Goal: Transaction & Acquisition: Purchase product/service

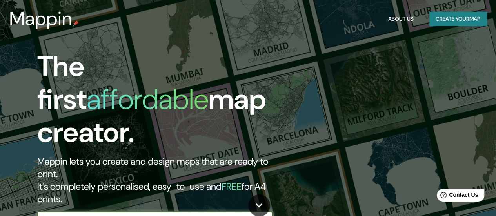
scroll to position [39, 0]
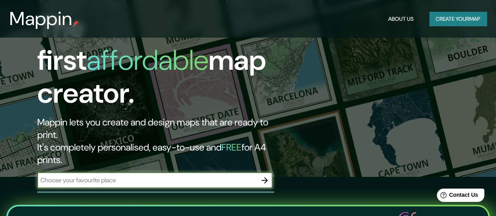
click at [140, 176] on input "text" at bounding box center [147, 180] width 220 height 9
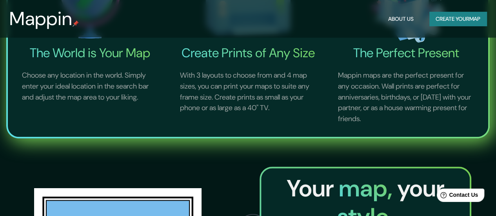
scroll to position [314, 0]
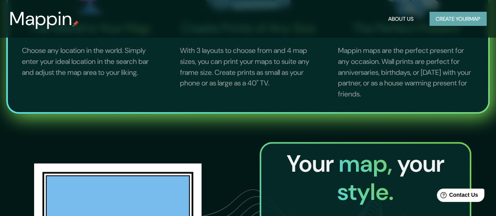
click at [478, 17] on button "Create your map" at bounding box center [457, 19] width 57 height 15
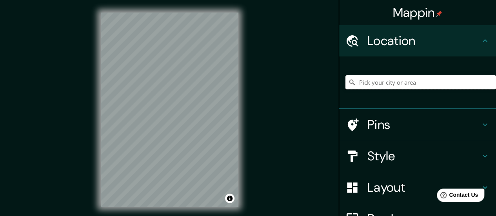
click at [370, 84] on input "Pick your city or area" at bounding box center [420, 82] width 151 height 14
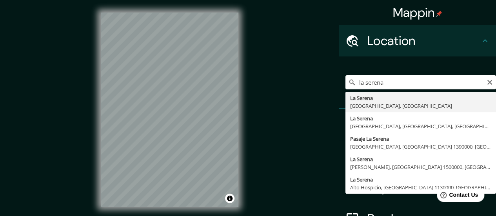
type input "[GEOGRAPHIC_DATA], [GEOGRAPHIC_DATA], [GEOGRAPHIC_DATA]"
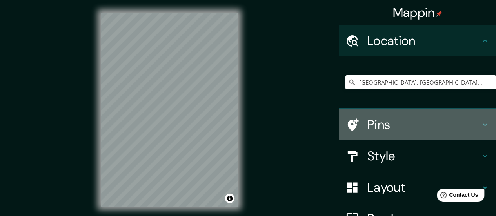
click at [380, 127] on h4 "Pins" at bounding box center [423, 125] width 113 height 16
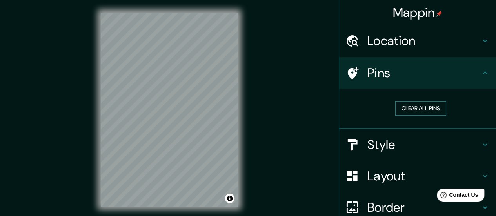
click at [414, 104] on button "Clear all pins" at bounding box center [420, 108] width 51 height 15
click at [367, 72] on h4 "Pins" at bounding box center [423, 73] width 113 height 16
click at [480, 74] on icon at bounding box center [484, 72] width 9 height 9
click at [402, 103] on button "Clear all pins" at bounding box center [420, 108] width 51 height 15
click at [413, 73] on h4 "Pins" at bounding box center [423, 73] width 113 height 16
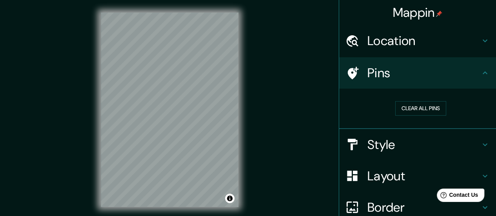
click at [463, 39] on h4 "Location" at bounding box center [423, 41] width 113 height 16
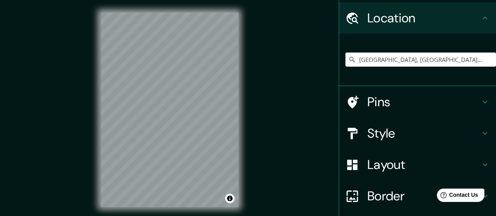
scroll to position [39, 0]
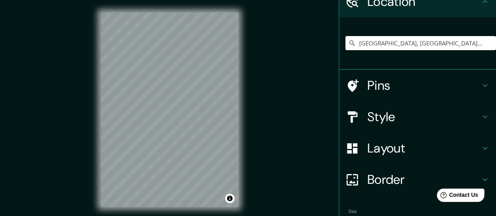
click at [348, 84] on icon at bounding box center [353, 85] width 11 height 13
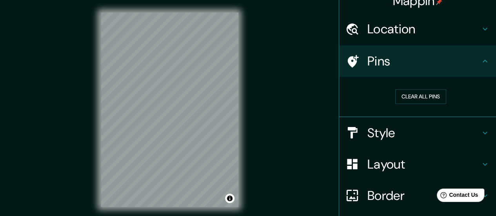
scroll to position [0, 0]
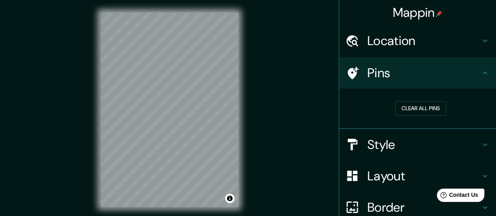
click at [410, 53] on div "Location" at bounding box center [417, 40] width 157 height 31
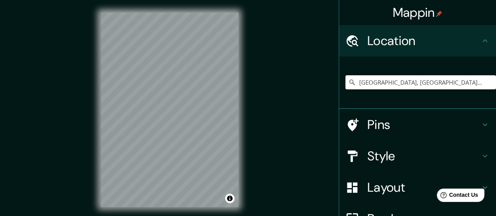
drag, startPoint x: 476, startPoint y: 85, endPoint x: 264, endPoint y: 71, distance: 211.8
click at [264, 71] on div "Mappin Location [GEOGRAPHIC_DATA], [GEOGRAPHIC_DATA], [GEOGRAPHIC_DATA] Pins St…" at bounding box center [248, 116] width 496 height 232
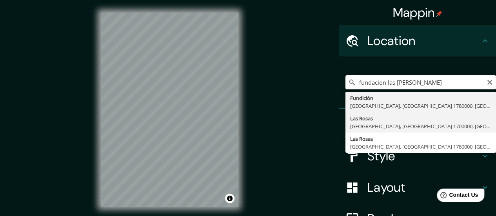
type input "[GEOGRAPHIC_DATA][PERSON_NAME], [GEOGRAPHIC_DATA][PERSON_NAME], [GEOGRAPHIC_DAT…"
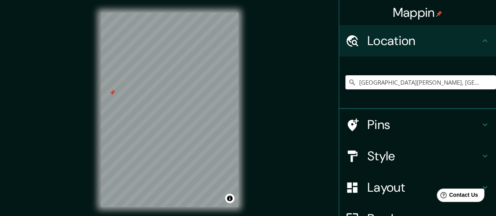
click at [434, 131] on h4 "Pins" at bounding box center [423, 125] width 113 height 16
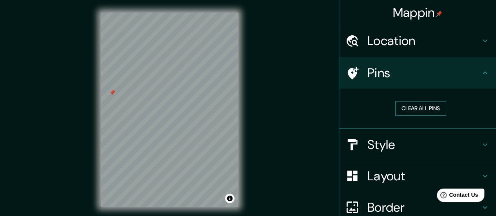
click at [426, 109] on button "Clear all pins" at bounding box center [420, 108] width 51 height 15
click at [425, 53] on div "Location" at bounding box center [417, 40] width 157 height 31
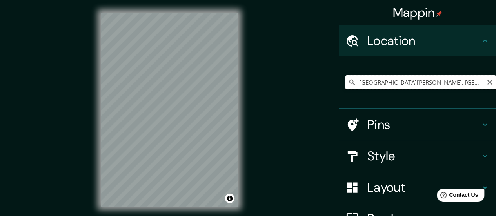
click at [478, 86] on input "[GEOGRAPHIC_DATA][PERSON_NAME], [GEOGRAPHIC_DATA][PERSON_NAME], [GEOGRAPHIC_DAT…" at bounding box center [420, 82] width 151 height 14
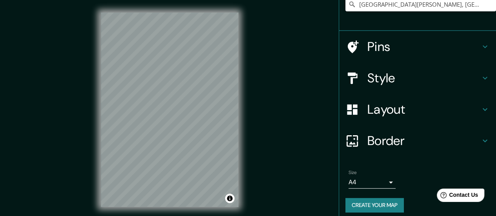
scroll to position [84, 0]
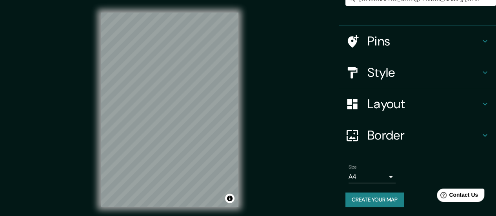
click at [416, 98] on h4 "Layout" at bounding box center [423, 104] width 113 height 16
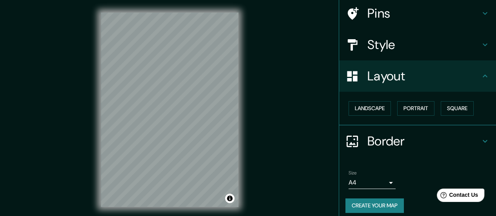
scroll to position [60, 0]
click at [358, 108] on button "Landscape" at bounding box center [370, 108] width 42 height 15
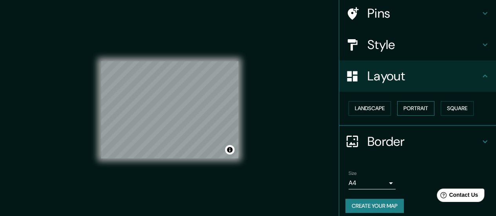
click at [410, 112] on button "Portrait" at bounding box center [415, 108] width 37 height 15
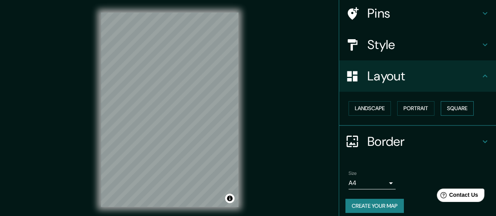
click at [456, 108] on button "Square" at bounding box center [457, 108] width 33 height 15
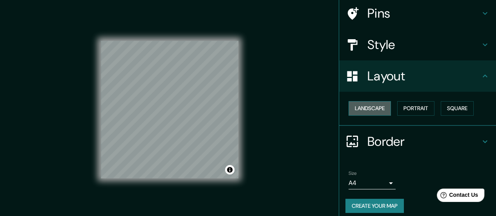
click at [374, 107] on button "Landscape" at bounding box center [370, 108] width 42 height 15
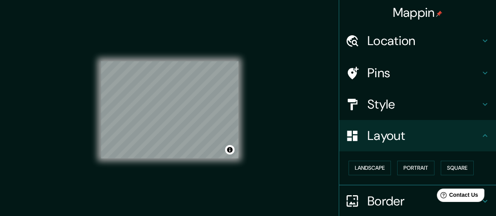
scroll to position [0, 0]
click at [380, 171] on button "Landscape" at bounding box center [370, 168] width 42 height 15
click at [412, 108] on h4 "Style" at bounding box center [423, 104] width 113 height 16
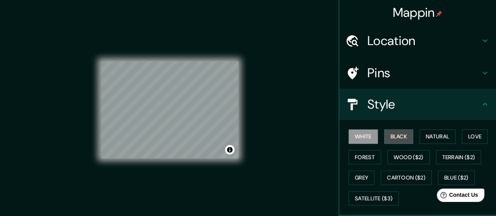
click at [389, 140] on button "Black" at bounding box center [398, 136] width 29 height 15
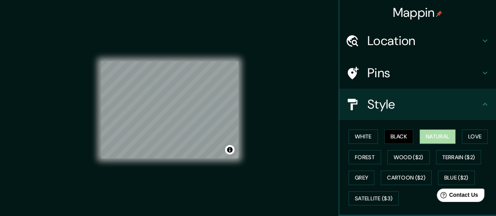
click at [434, 132] on button "Natural" at bounding box center [438, 136] width 36 height 15
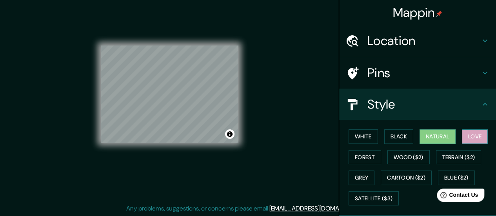
click at [467, 141] on button "Love" at bounding box center [475, 136] width 26 height 15
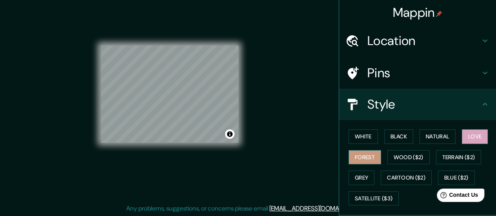
click at [369, 157] on button "Forest" at bounding box center [365, 157] width 33 height 15
click at [229, 135] on button "Toggle attribution" at bounding box center [229, 133] width 9 height 9
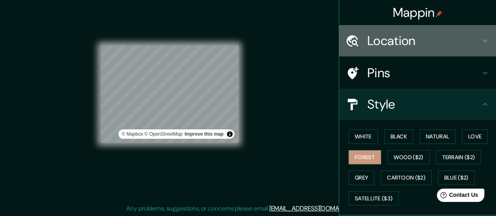
click at [392, 45] on h4 "Location" at bounding box center [423, 41] width 113 height 16
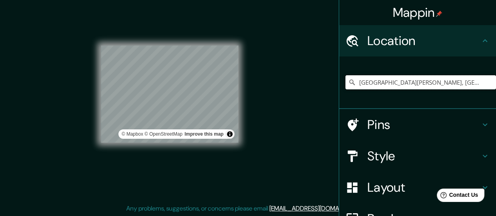
click at [426, 79] on input "[GEOGRAPHIC_DATA][PERSON_NAME], [GEOGRAPHIC_DATA][PERSON_NAME], [GEOGRAPHIC_DAT…" at bounding box center [420, 82] width 151 height 14
click at [426, 82] on input "[GEOGRAPHIC_DATA][PERSON_NAME], [GEOGRAPHIC_DATA][PERSON_NAME], [GEOGRAPHIC_DAT…" at bounding box center [420, 82] width 151 height 14
drag, startPoint x: 465, startPoint y: 81, endPoint x: 425, endPoint y: 81, distance: 40.0
click at [425, 81] on input "[GEOGRAPHIC_DATA][PERSON_NAME], [GEOGRAPHIC_DATA][PERSON_NAME], [GEOGRAPHIC_DAT…" at bounding box center [420, 82] width 151 height 14
click at [487, 82] on icon "Clear" at bounding box center [490, 82] width 6 height 6
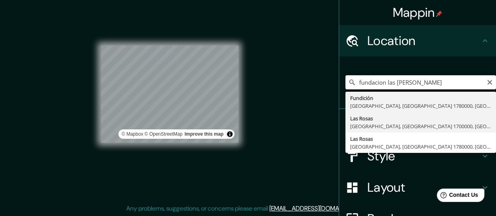
type input "[GEOGRAPHIC_DATA][PERSON_NAME], [GEOGRAPHIC_DATA][PERSON_NAME], [GEOGRAPHIC_DAT…"
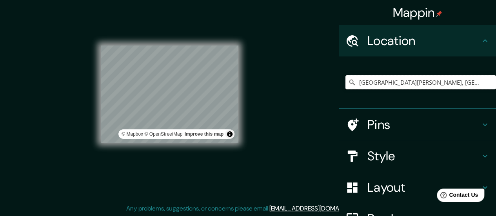
scroll to position [0, 0]
click at [232, 135] on button "Toggle attribution" at bounding box center [229, 133] width 9 height 9
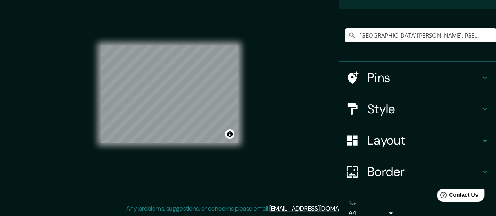
scroll to position [84, 0]
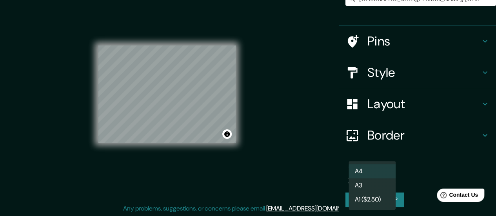
click at [389, 179] on body "Mappin Location [GEOGRAPHIC_DATA][PERSON_NAME], [GEOGRAPHIC_DATA][PERSON_NAME],…" at bounding box center [248, 92] width 496 height 216
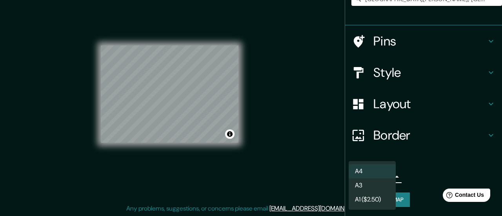
click at [389, 179] on li "A3" at bounding box center [372, 185] width 47 height 14
click at [389, 179] on body "Mappin Location [GEOGRAPHIC_DATA][PERSON_NAME], [GEOGRAPHIC_DATA][PERSON_NAME],…" at bounding box center [251, 92] width 502 height 216
click at [386, 167] on li "A4" at bounding box center [372, 171] width 47 height 14
type input "single"
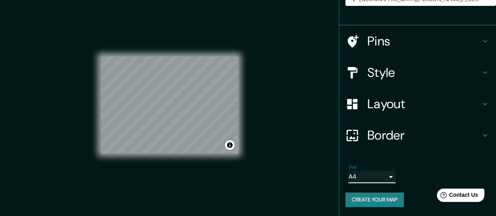
scroll to position [0, 0]
